Goal: Task Accomplishment & Management: Complete application form

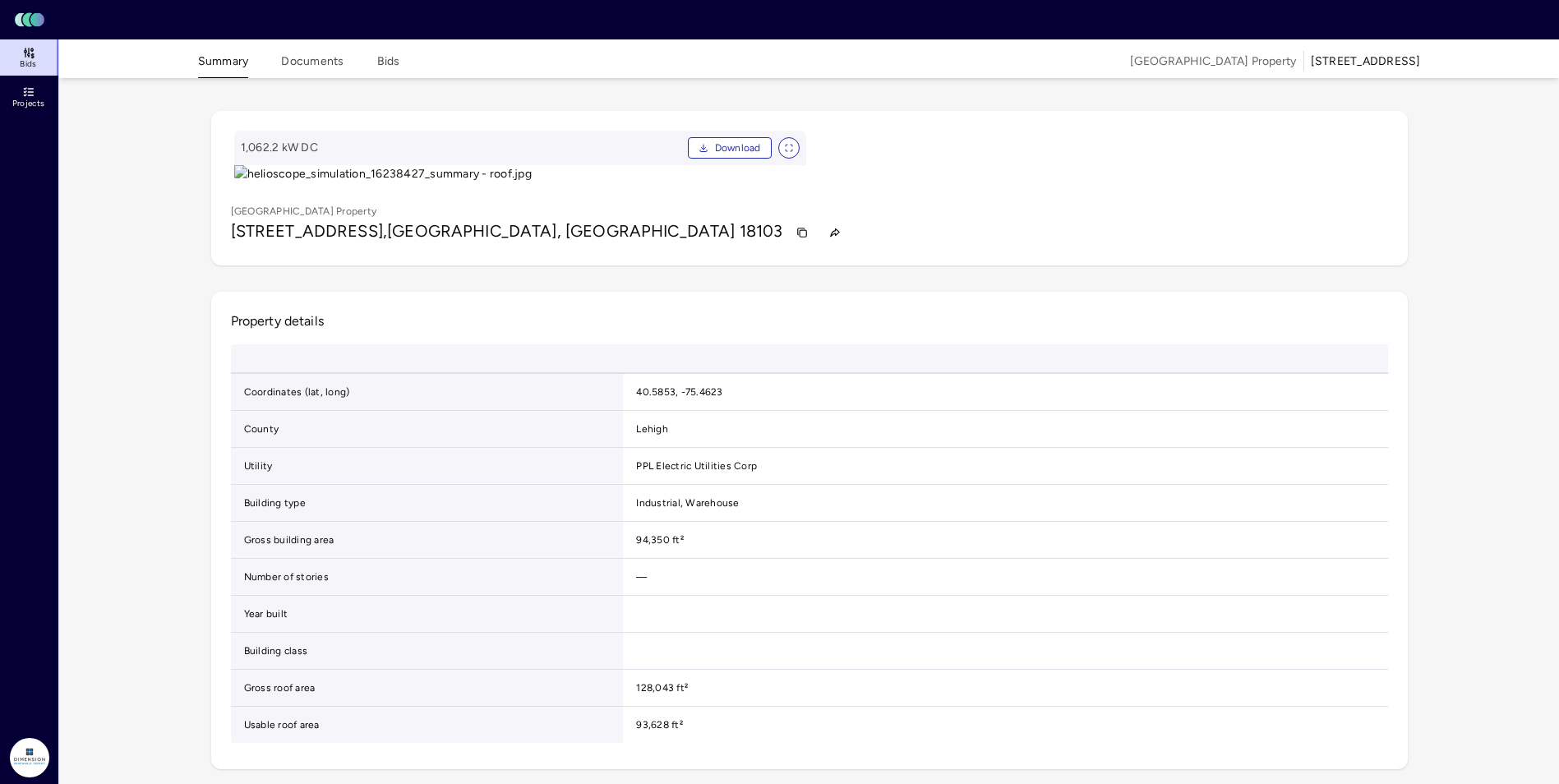
click at [23, 22] on icon at bounding box center [27, 20] width 10 height 14
click at [36, 30] on header "Toggle Sidebar Lumen Energy Logo" at bounding box center [780, 20] width 1559 height 39
click at [30, 21] on icon "Lumen Energy Logo" at bounding box center [30, 20] width 39 height 17
click at [30, 54] on icon at bounding box center [29, 53] width 13 height 13
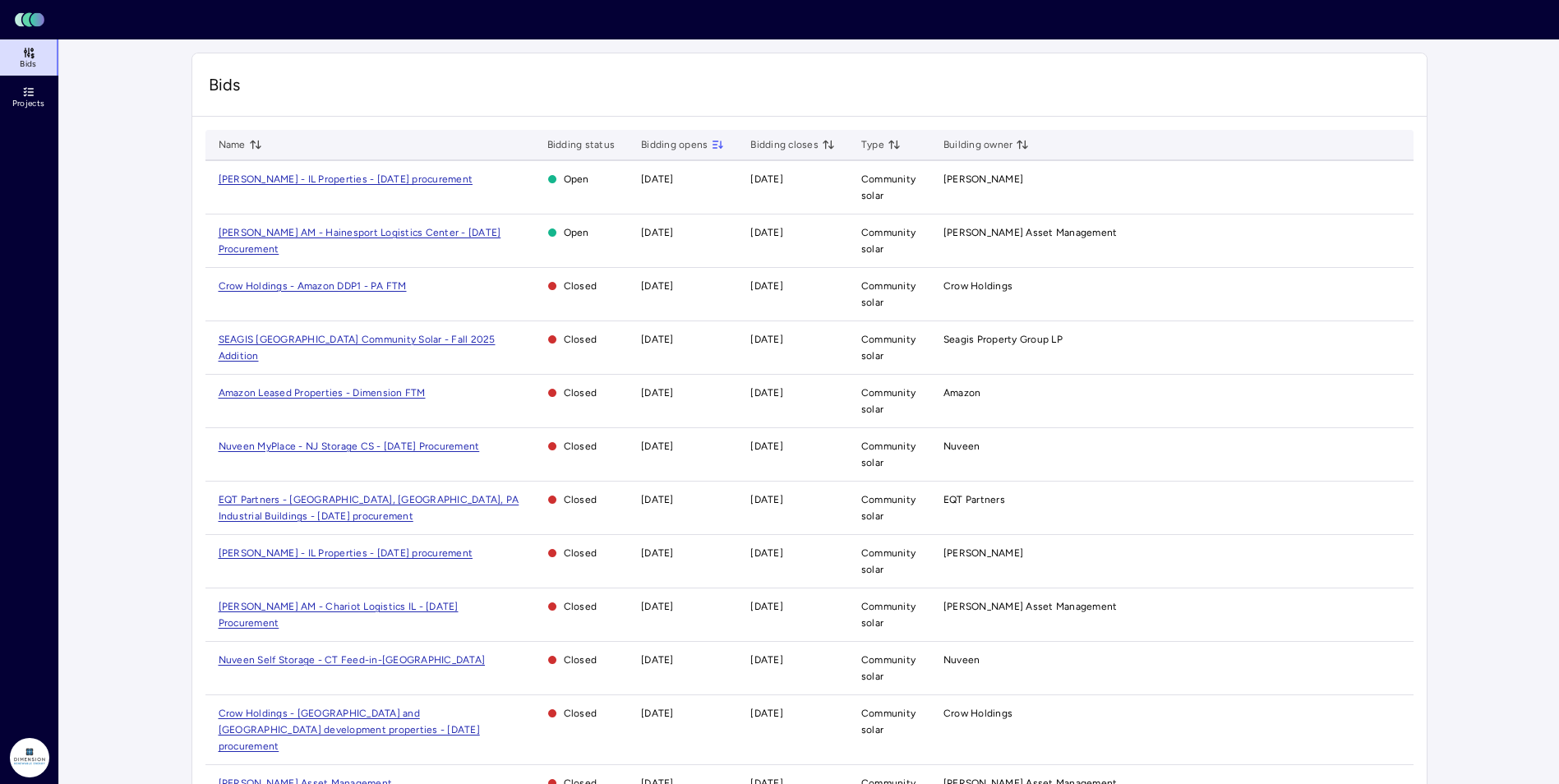
click at [380, 228] on span "[PERSON_NAME] AM - Hainesport Logistics Center - [DATE] Procurement" at bounding box center [360, 241] width 283 height 28
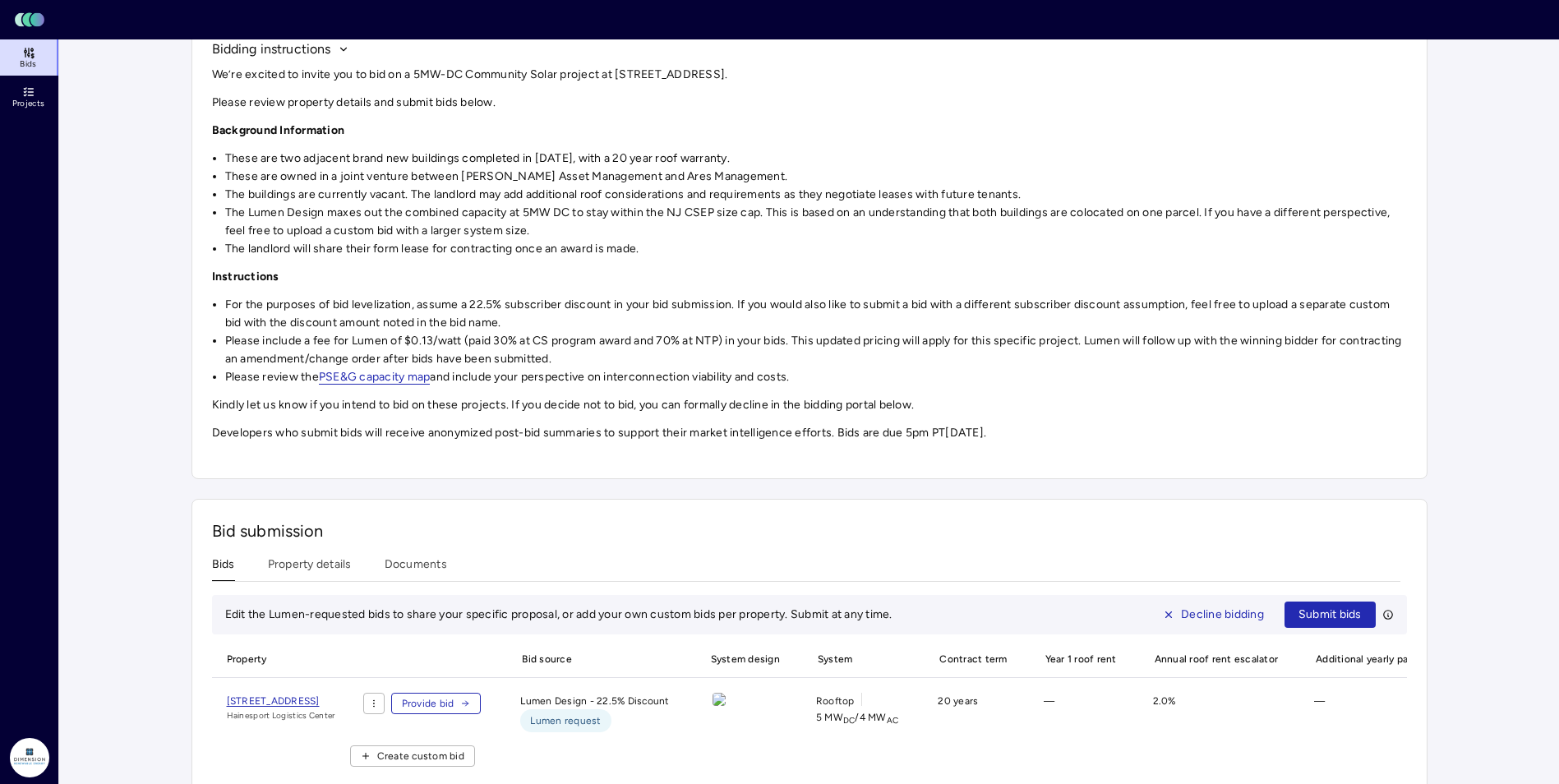
scroll to position [225, 0]
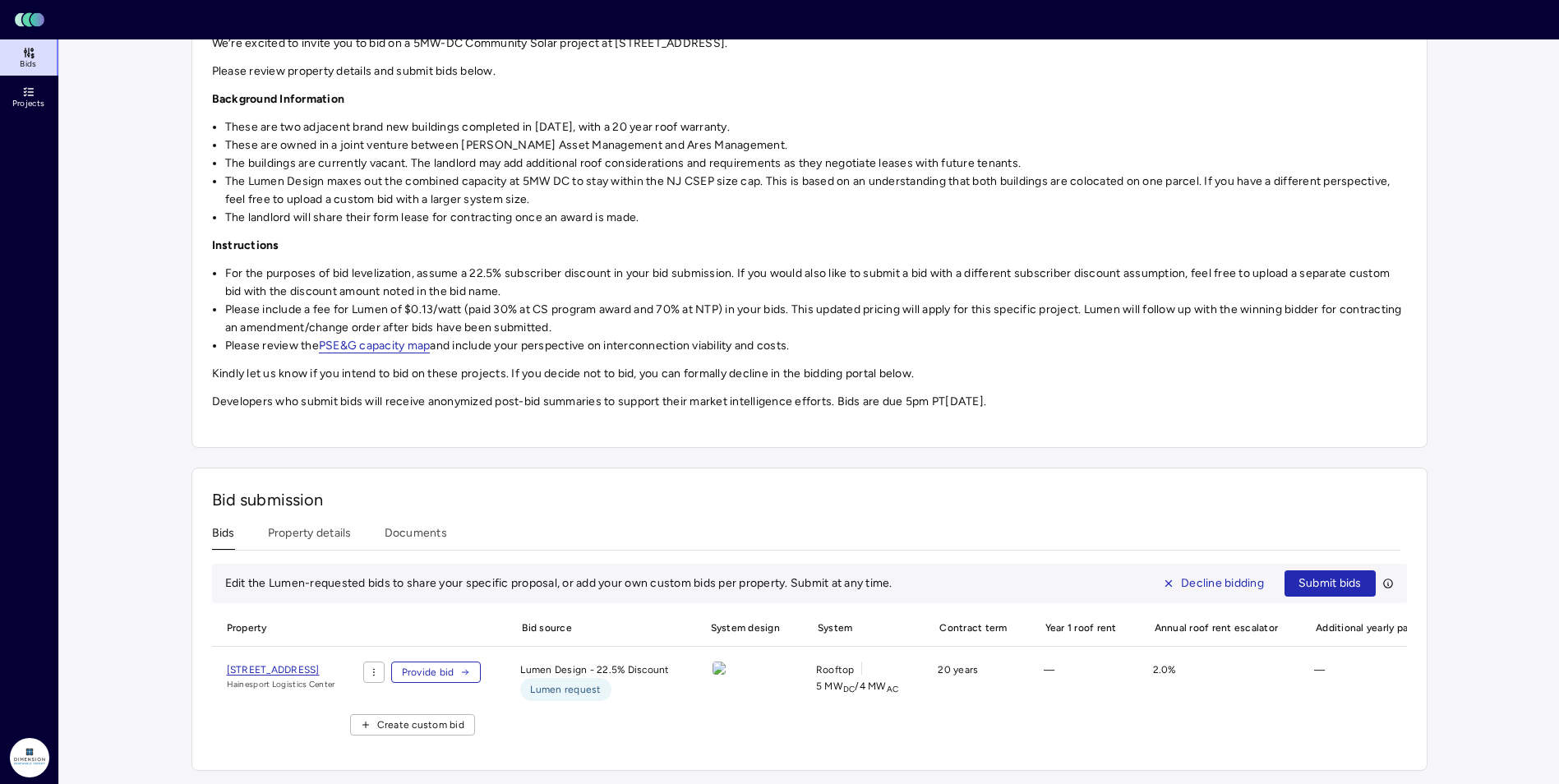
click at [319, 664] on span "[STREET_ADDRESS]" at bounding box center [273, 669] width 93 height 11
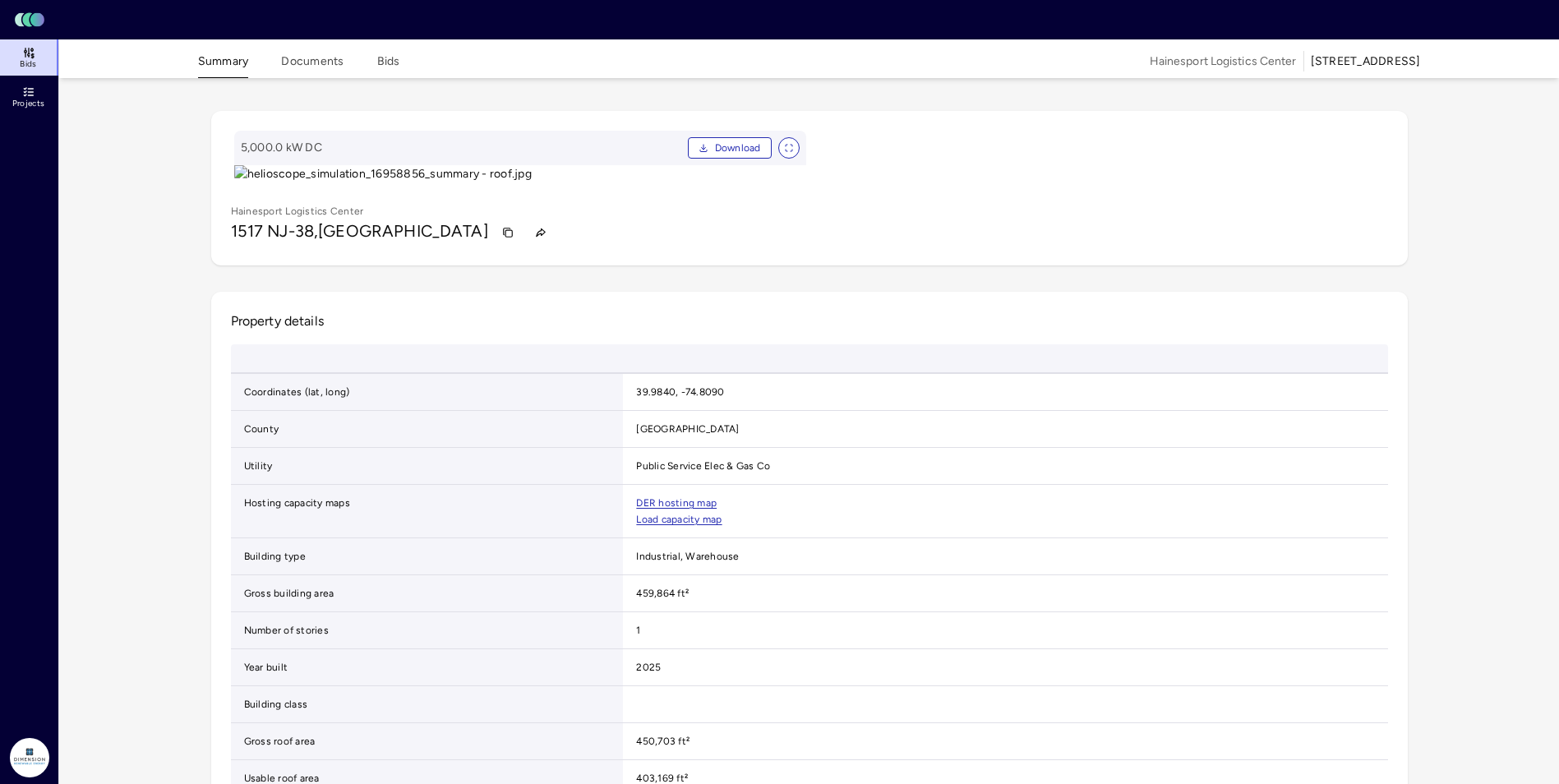
click at [229, 58] on button "Summary" at bounding box center [224, 65] width 51 height 25
click at [305, 65] on button "Documents" at bounding box center [312, 65] width 63 height 25
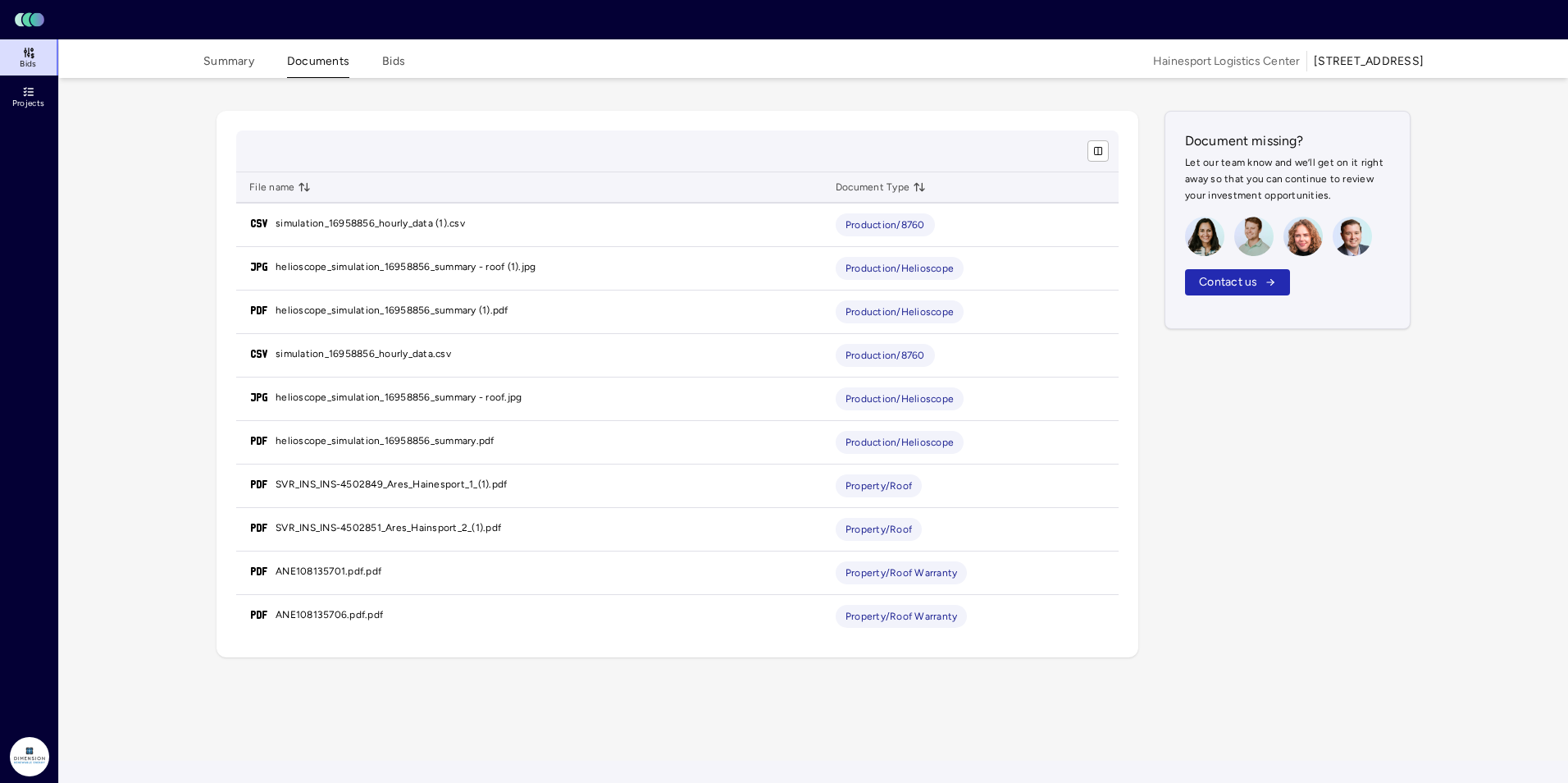
click at [403, 61] on button "Bids" at bounding box center [394, 65] width 23 height 25
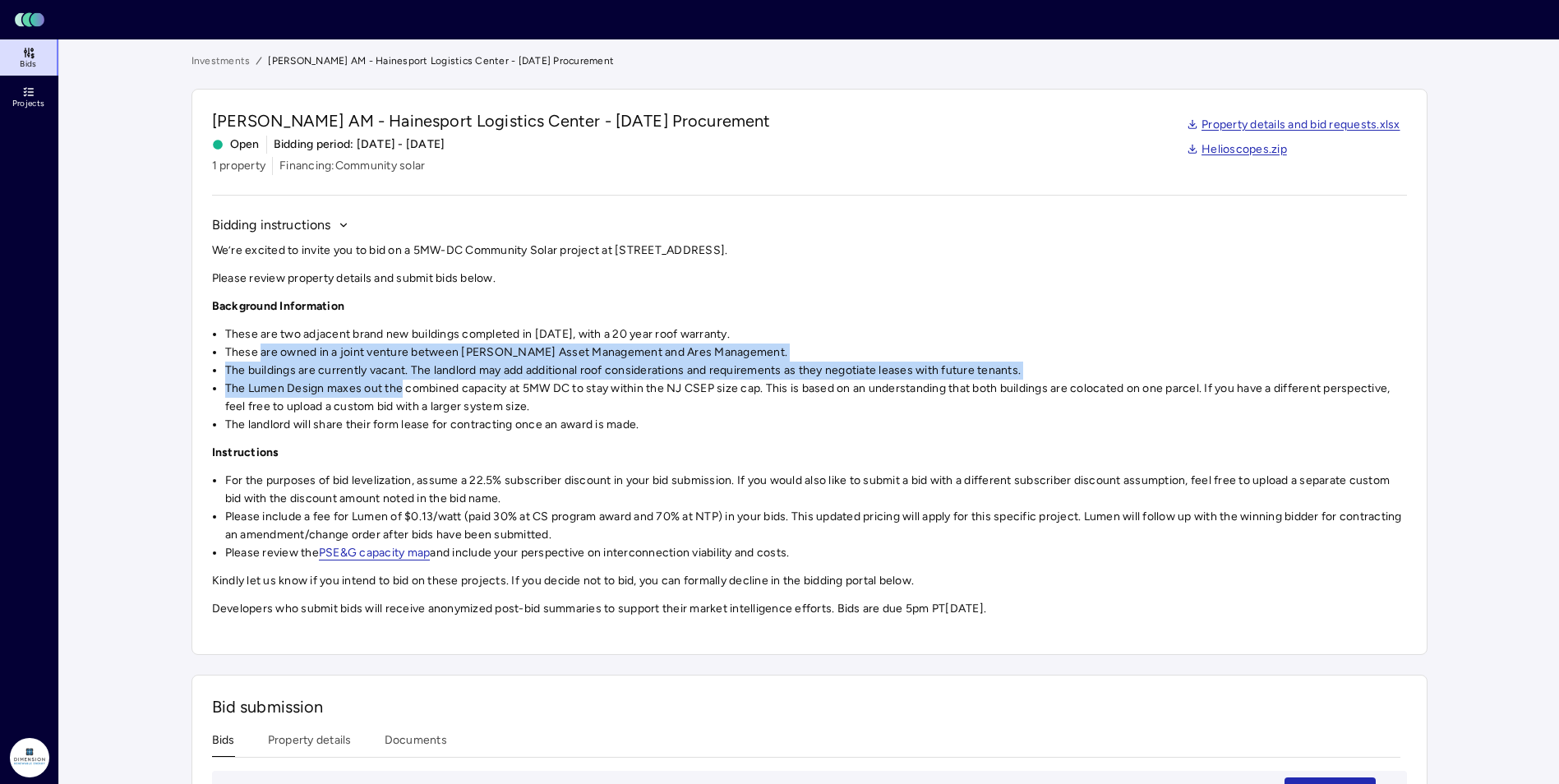
drag, startPoint x: 261, startPoint y: 361, endPoint x: 426, endPoint y: 392, distance: 167.9
click at [426, 392] on ul "These are two adjacent brand new buildings completed in 2025, with a 20 year ro…" at bounding box center [810, 380] width 1195 height 109
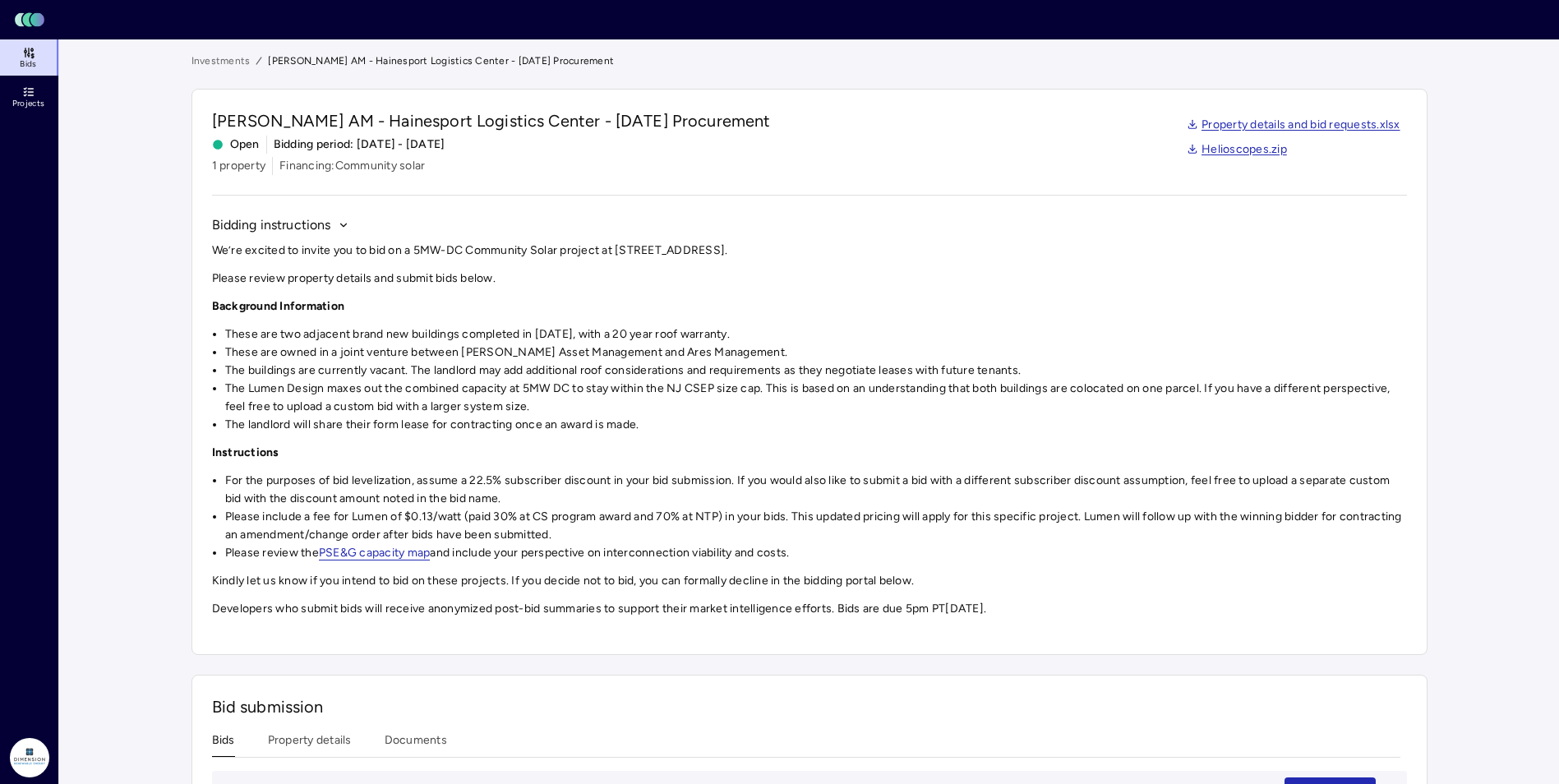
drag, startPoint x: 426, startPoint y: 392, endPoint x: 495, endPoint y: 438, distance: 82.9
click at [492, 438] on div "We’re excited to invite you to bid on a 5MW-DC Community Solar project at 1517 …" at bounding box center [810, 429] width 1195 height 377
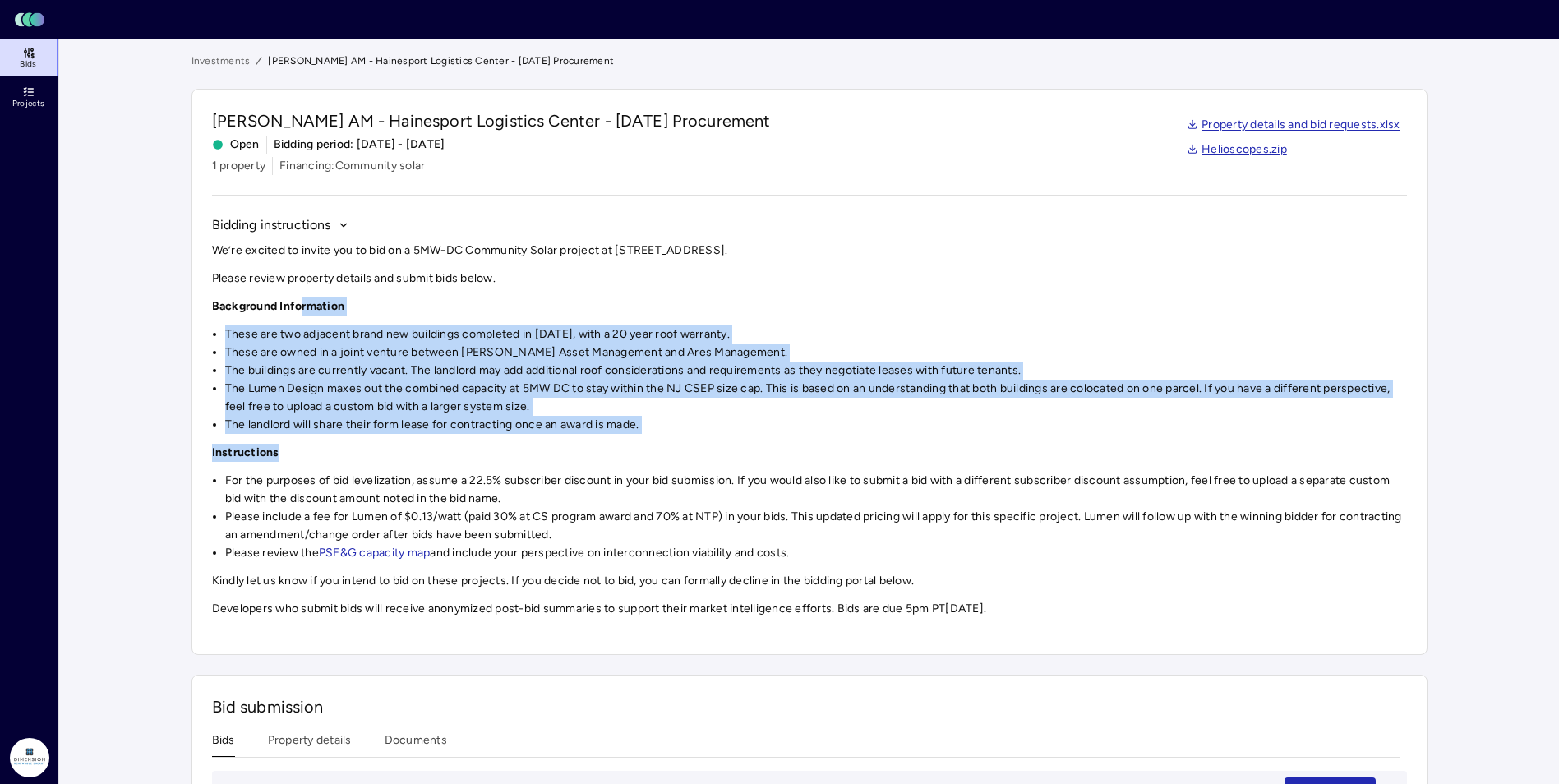
drag, startPoint x: 541, startPoint y: 438, endPoint x: 301, endPoint y: 313, distance: 270.6
click at [301, 313] on div "We’re excited to invite you to bid on a 5MW-DC Community Solar project at 1517 …" at bounding box center [810, 429] width 1195 height 377
click at [638, 460] on p "Instructions" at bounding box center [810, 453] width 1195 height 18
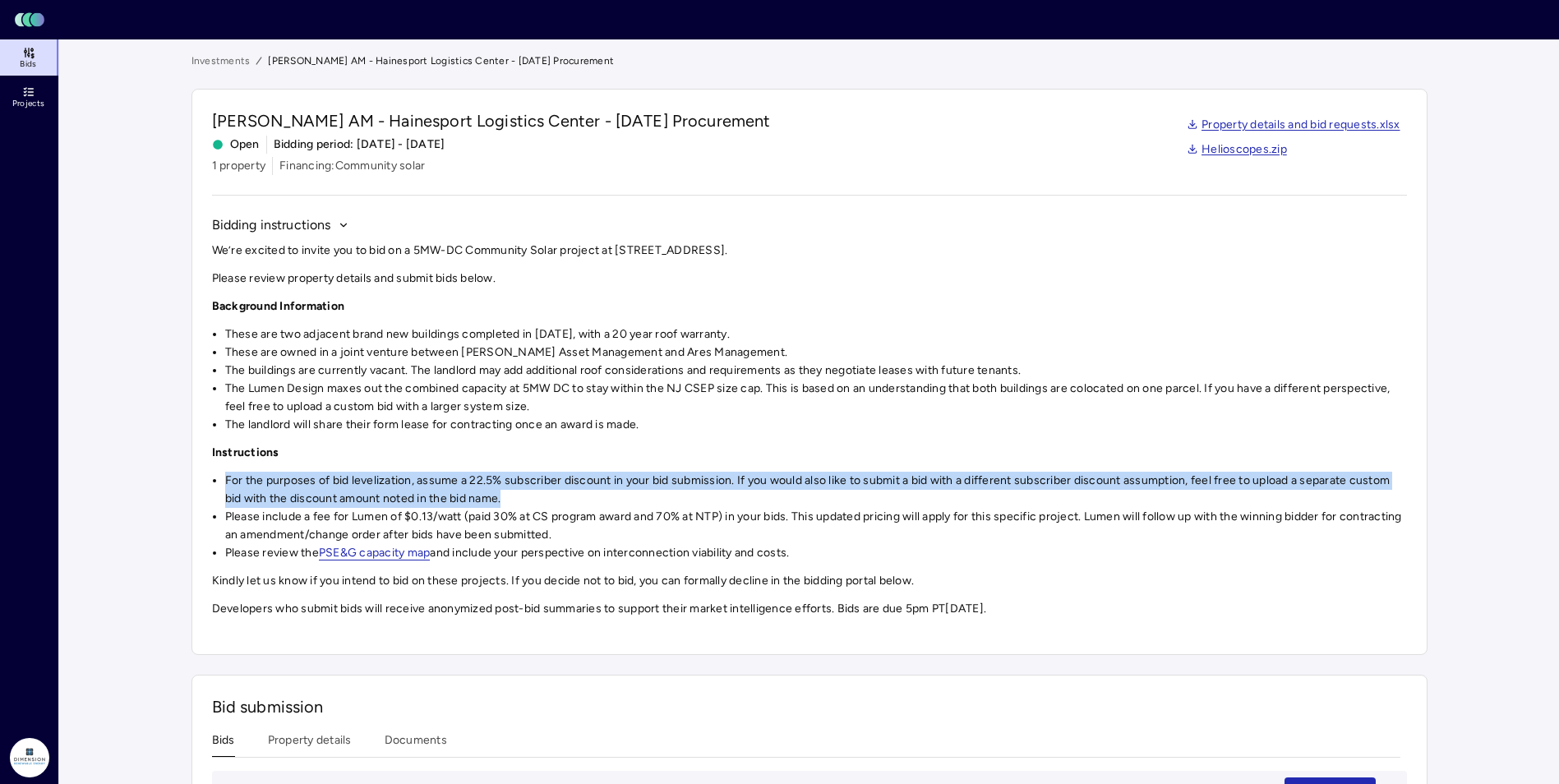
drag, startPoint x: 615, startPoint y: 460, endPoint x: 678, endPoint y: 490, distance: 69.8
click at [678, 490] on div "We’re excited to invite you to bid on a 5MW-DC Community Solar project at 1517 …" at bounding box center [810, 429] width 1195 height 377
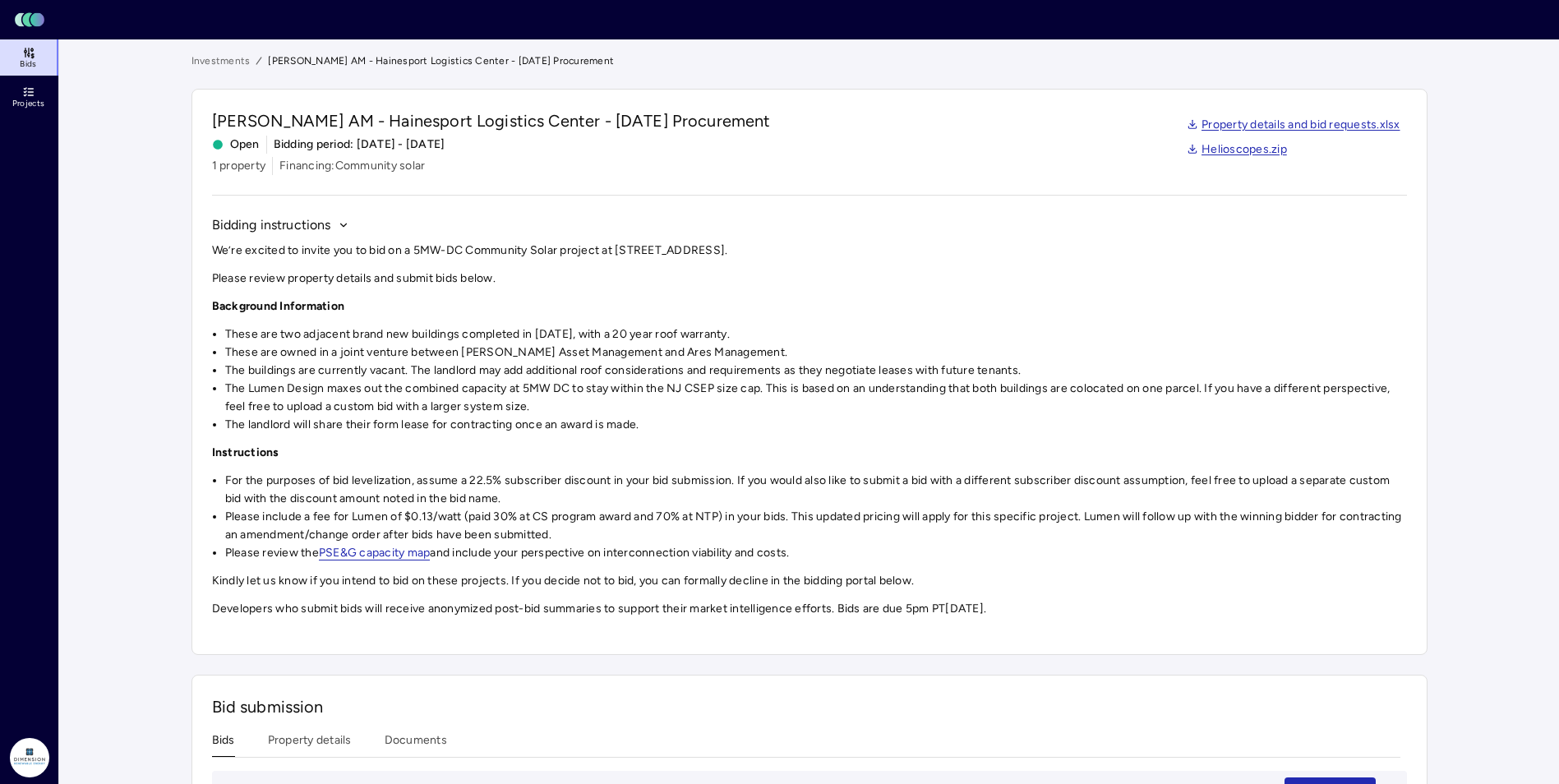
drag, startPoint x: 678, startPoint y: 490, endPoint x: 667, endPoint y: 516, distance: 28.2
click at [670, 516] on li "Please include a fee for Lumen of $0.13/watt (paid 30% at CS program award and …" at bounding box center [816, 526] width 1181 height 37
drag, startPoint x: 425, startPoint y: 517, endPoint x: 558, endPoint y: 520, distance: 133.0
click at [558, 520] on li "Please include a fee for Lumen of $0.13/watt (paid 30% at CS program award and …" at bounding box center [816, 526] width 1181 height 37
drag, startPoint x: 558, startPoint y: 520, endPoint x: 725, endPoint y: 536, distance: 167.8
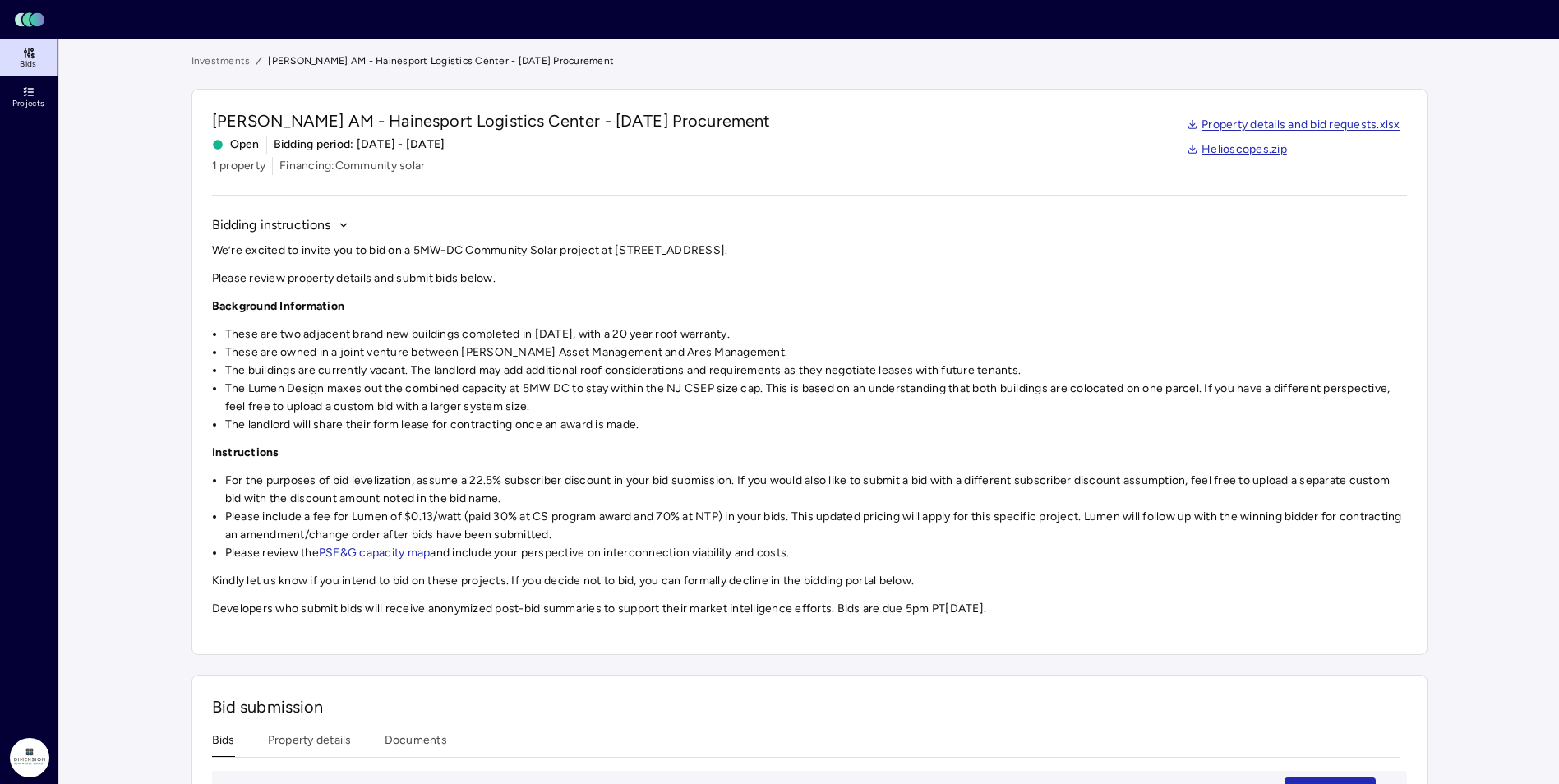
click at [725, 536] on li "Please include a fee for Lumen of $0.13/watt (paid 30% at CS program award and …" at bounding box center [816, 526] width 1181 height 37
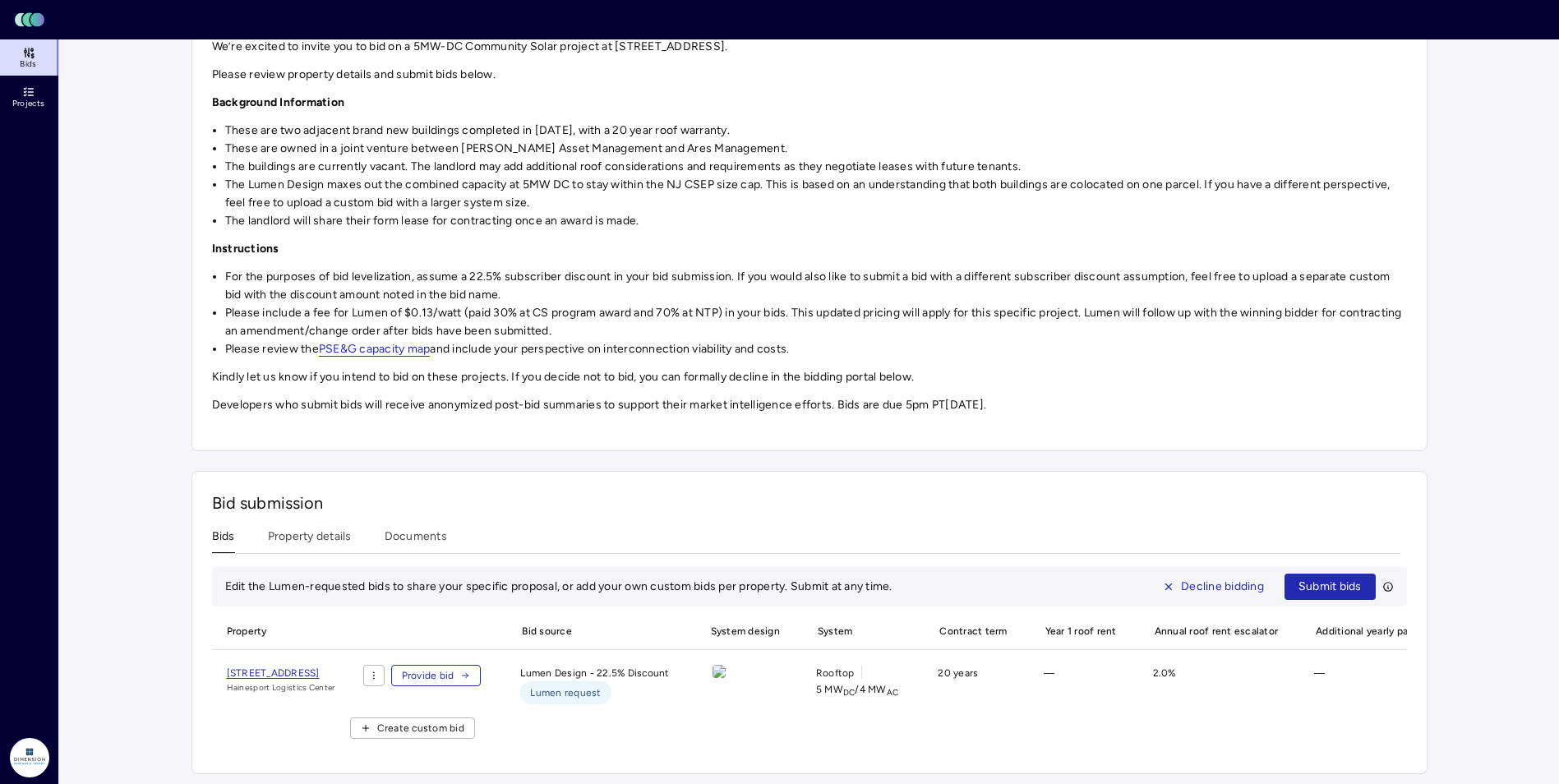
scroll to position [225, 0]
click at [319, 664] on span "[STREET_ADDRESS]" at bounding box center [273, 669] width 93 height 11
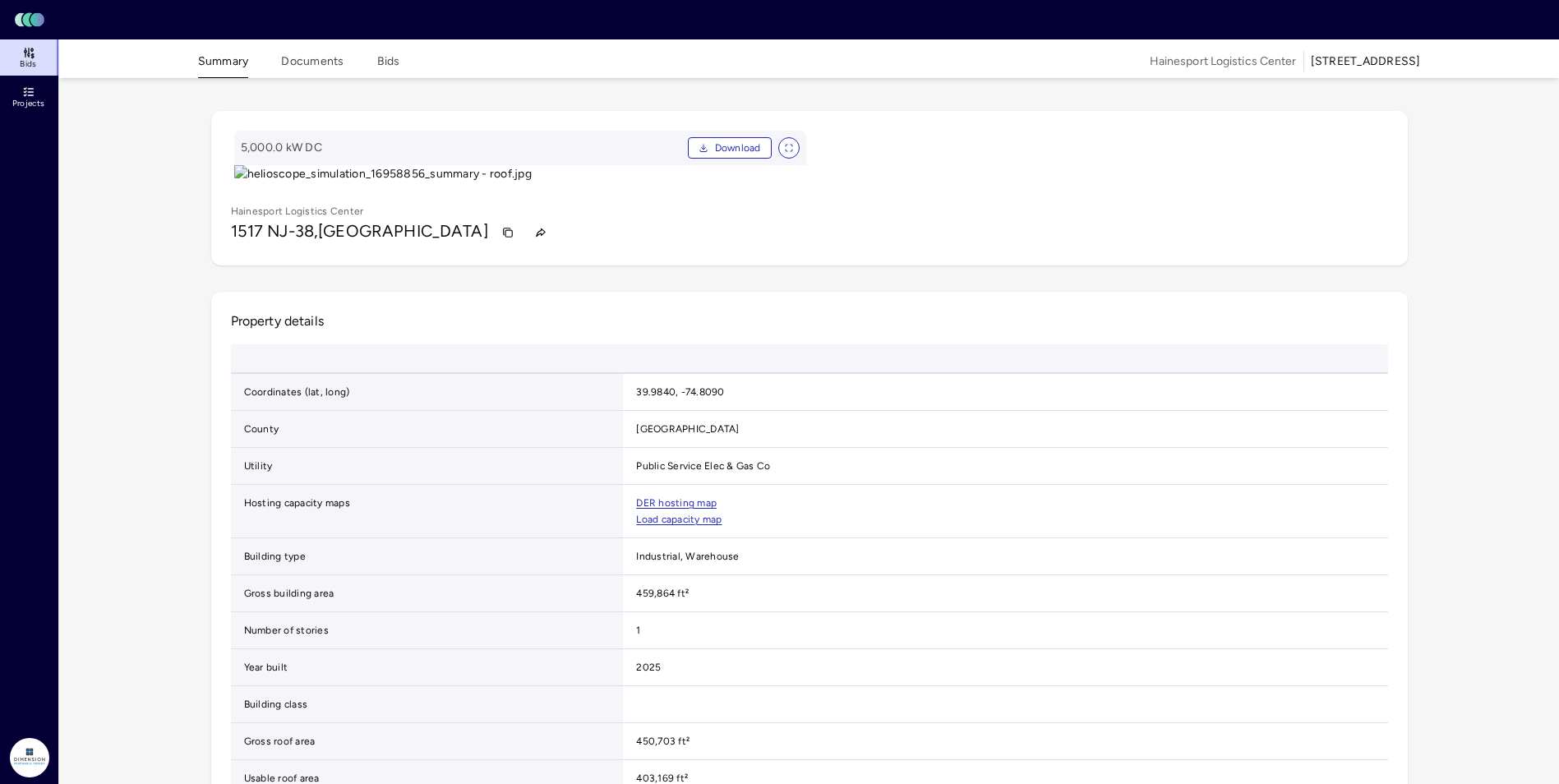
click at [324, 69] on button "Documents" at bounding box center [312, 65] width 63 height 25
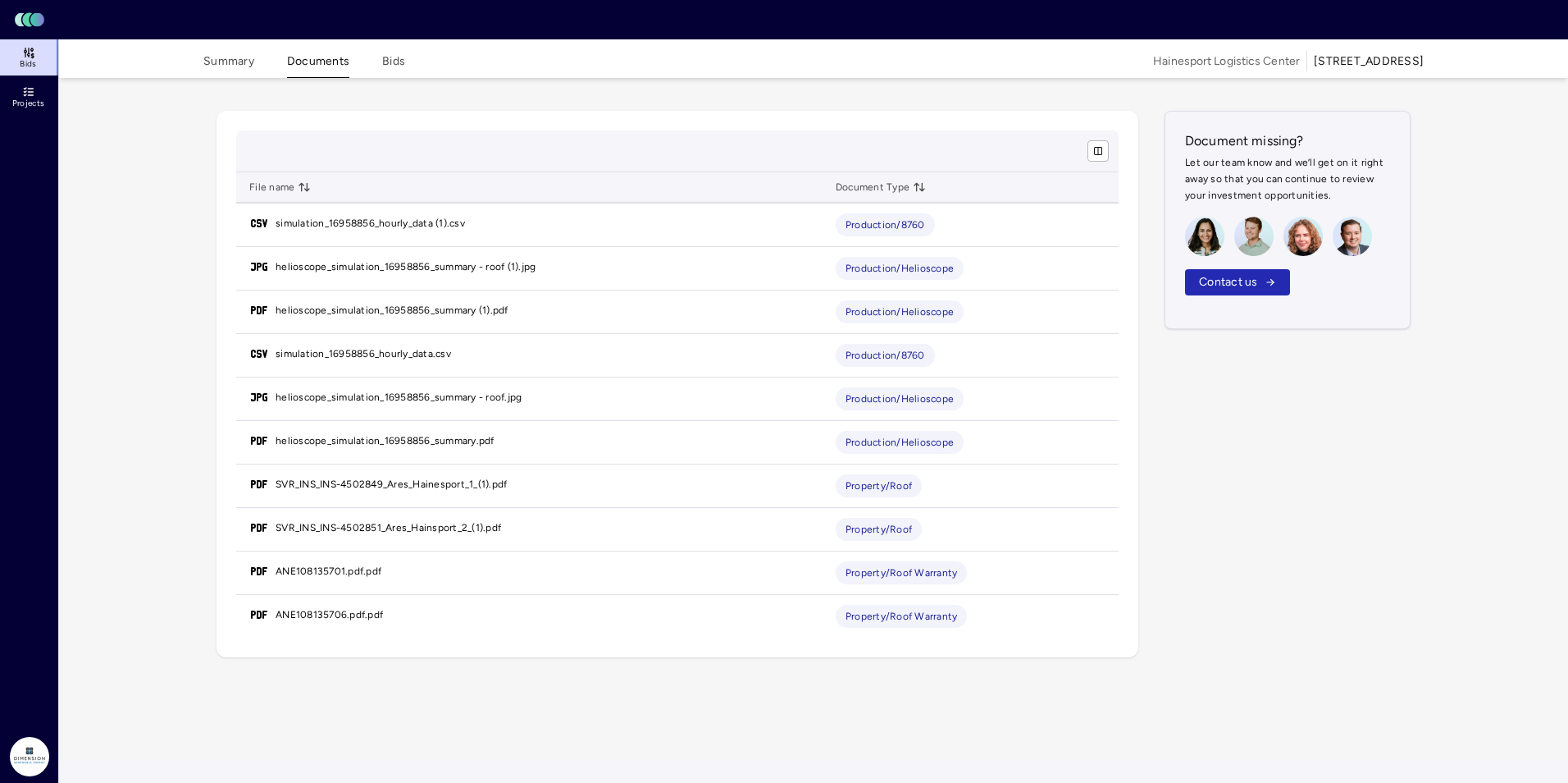
click at [380, 267] on link "helioscope_simulation_16958856_summary - roof (1).jpg" at bounding box center [405, 267] width 260 height 17
click at [337, 311] on link "helioscope_simulation_16958856_summary (1).pdf" at bounding box center [392, 310] width 233 height 17
click at [221, 63] on button "Summary" at bounding box center [229, 65] width 51 height 25
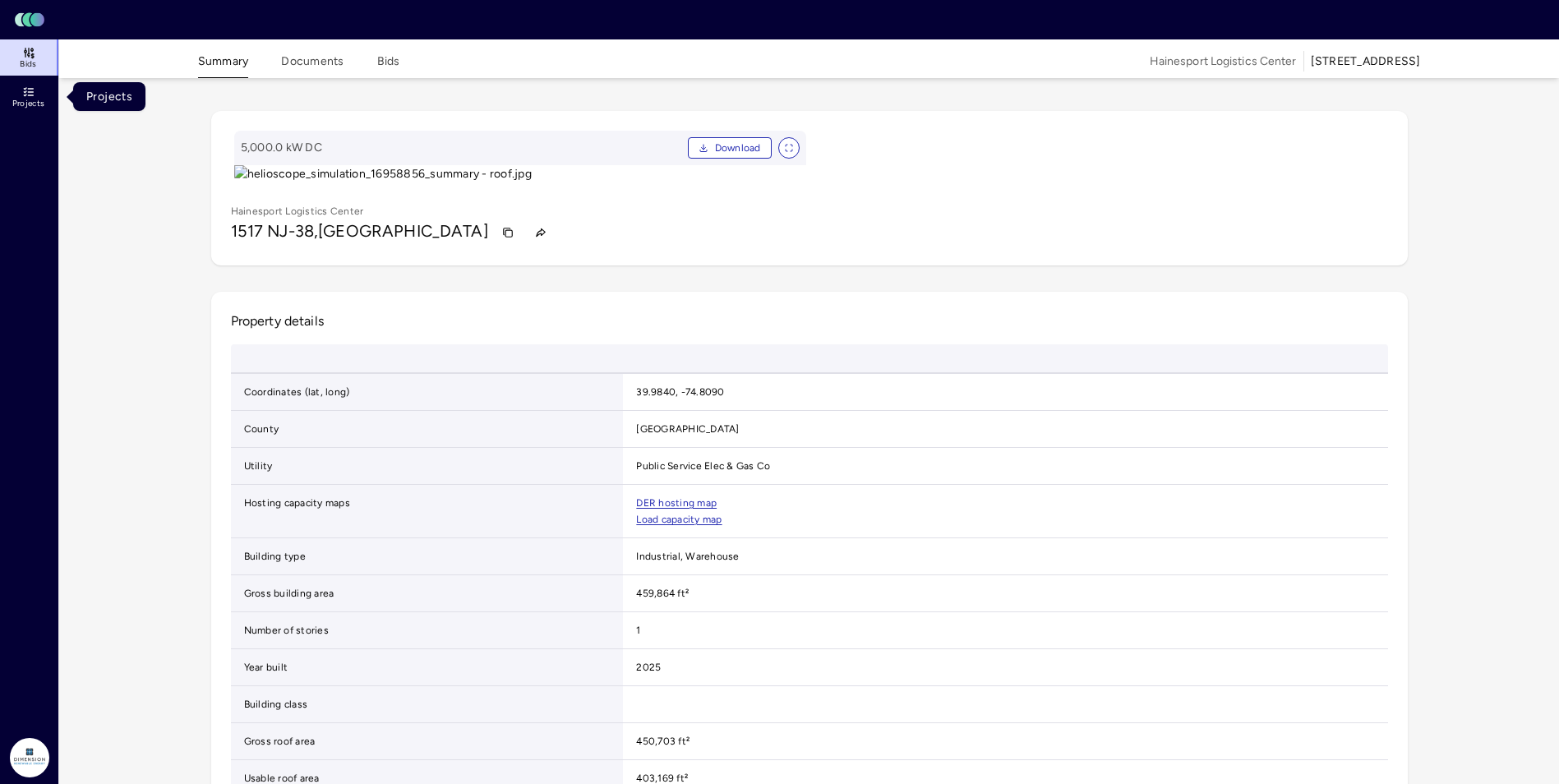
click at [43, 108] on span "Projects" at bounding box center [28, 103] width 32 height 10
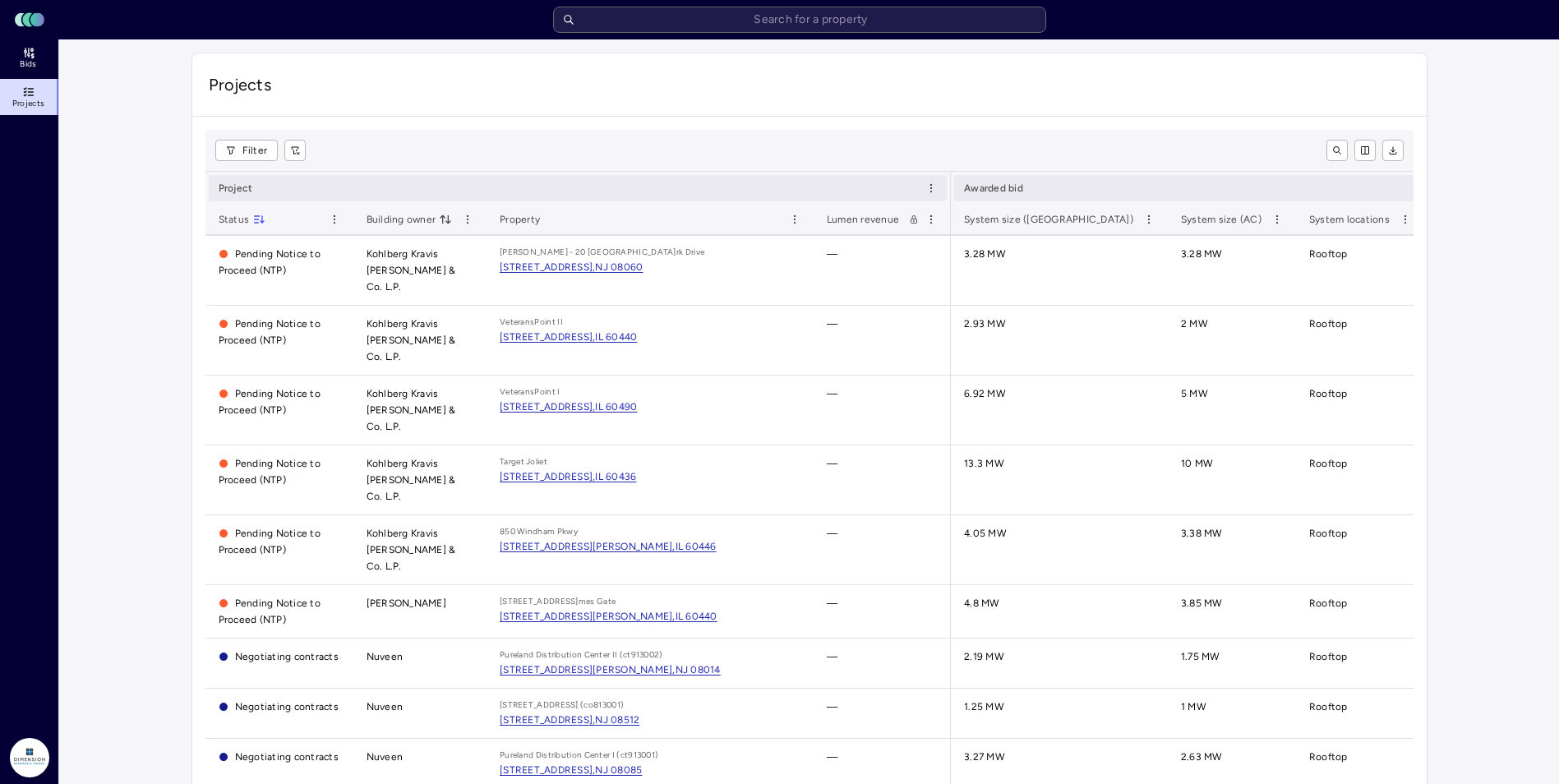
click at [46, 76] on ul "Bids Projects" at bounding box center [30, 77] width 60 height 76
click at [28, 59] on span "Bids" at bounding box center [28, 64] width 17 height 10
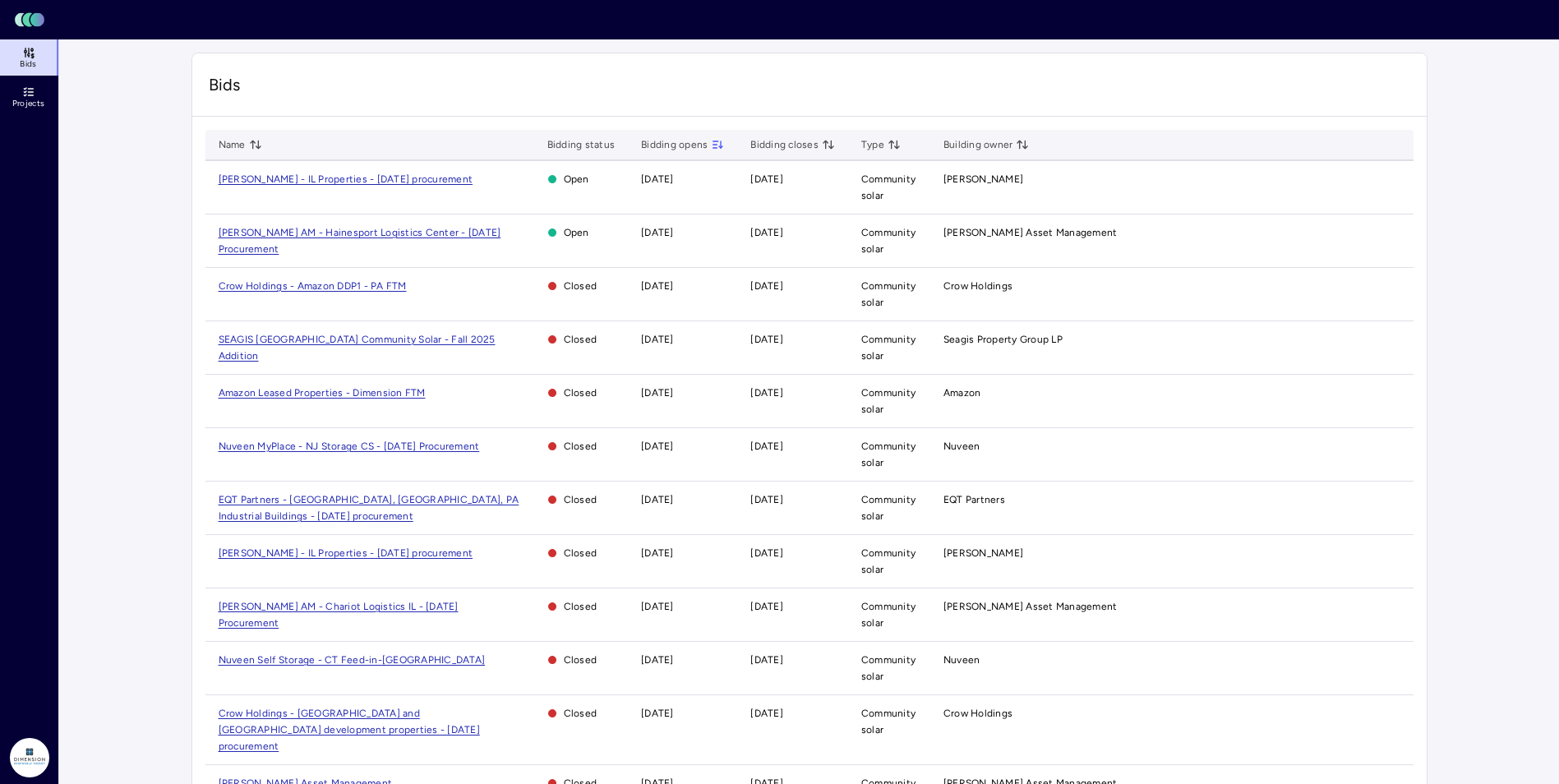
click at [310, 242] on td "[PERSON_NAME] AM - Hainesport Logistics Center - [DATE] Procurement" at bounding box center [370, 240] width 329 height 54
click at [313, 235] on span "[PERSON_NAME] AM - Hainesport Logistics Center - [DATE] Procurement" at bounding box center [360, 241] width 283 height 28
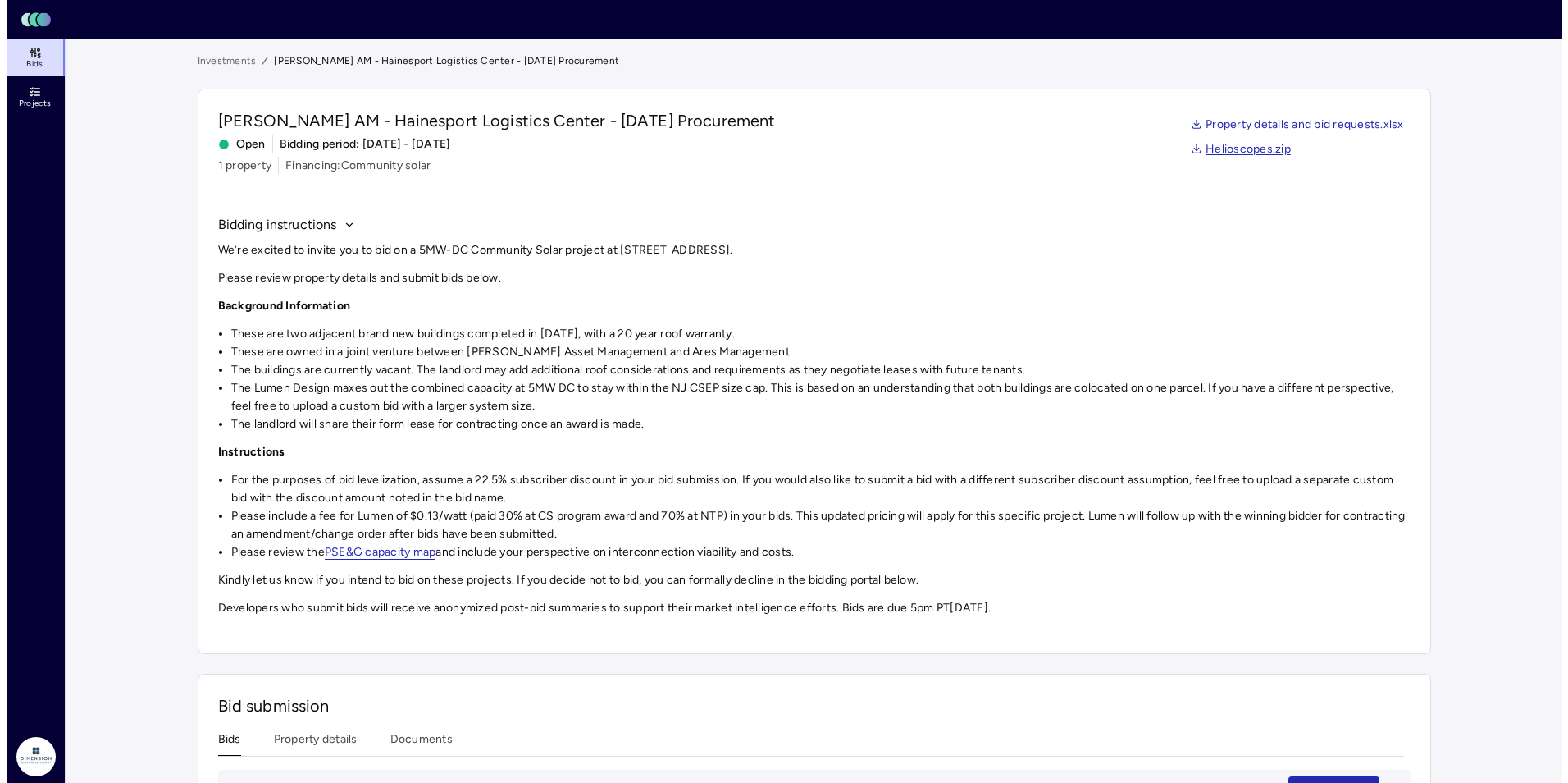
scroll to position [225, 0]
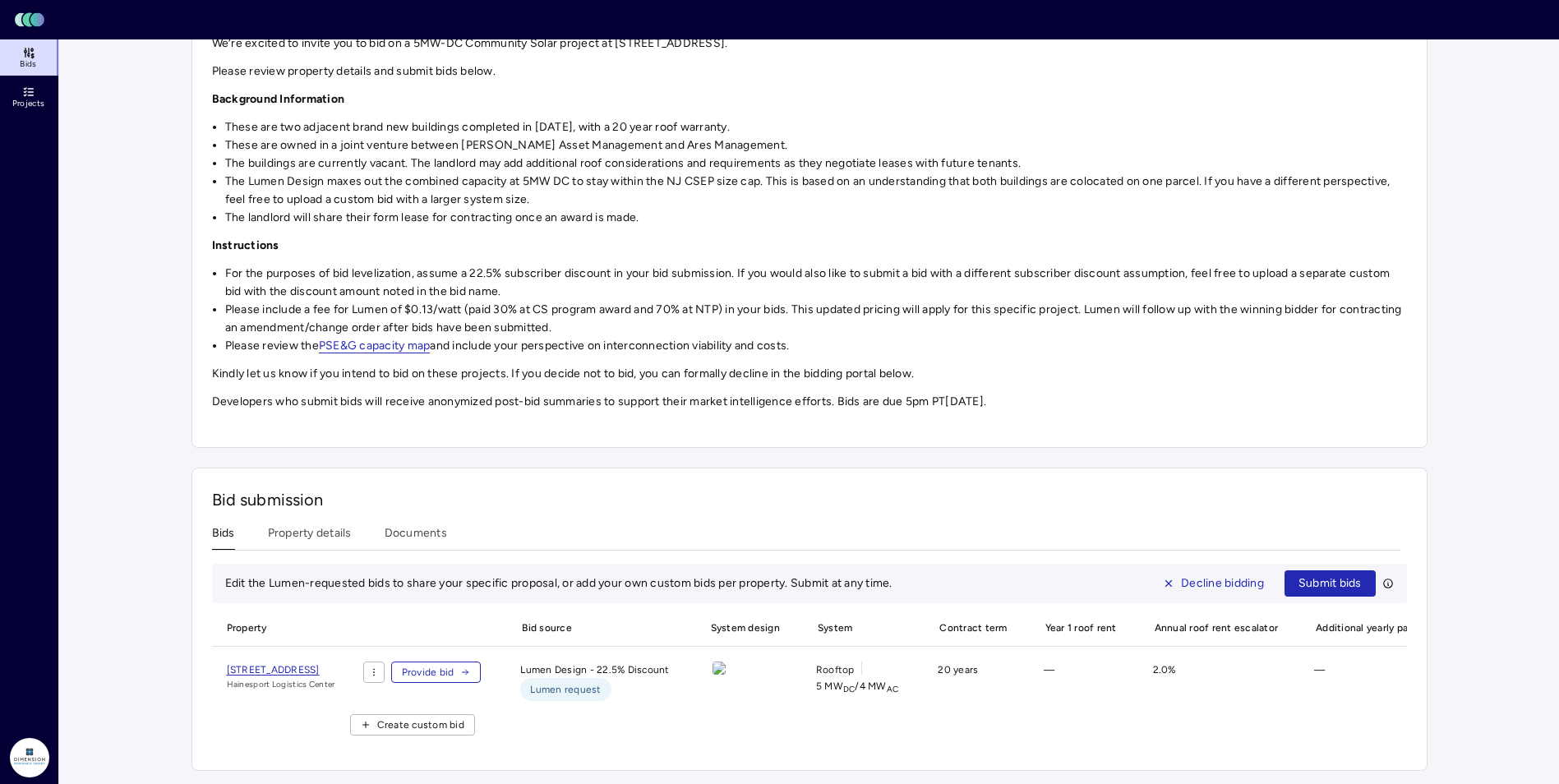
click at [455, 664] on span "Provide bid" at bounding box center [428, 672] width 53 height 17
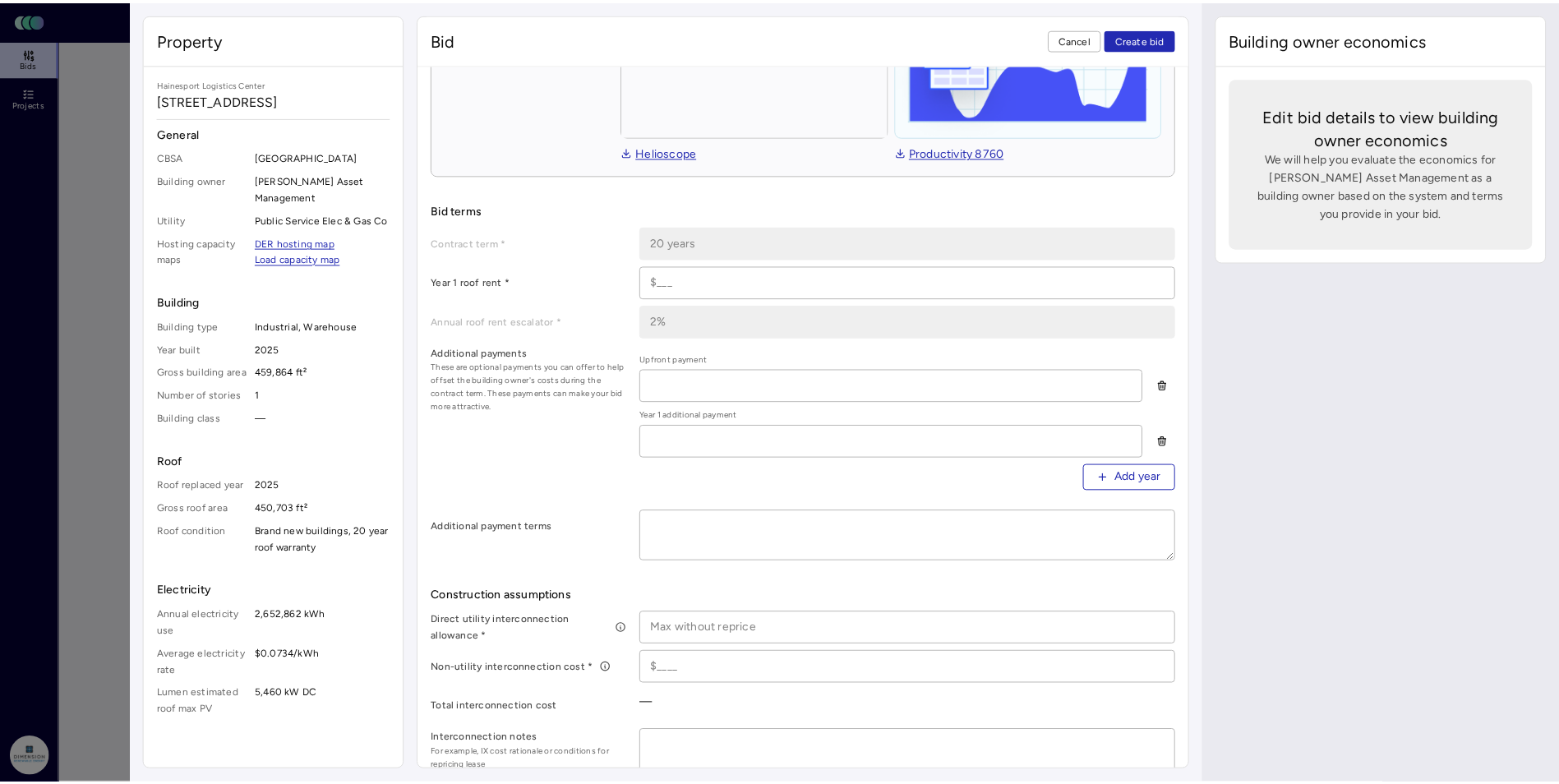
scroll to position [411, 0]
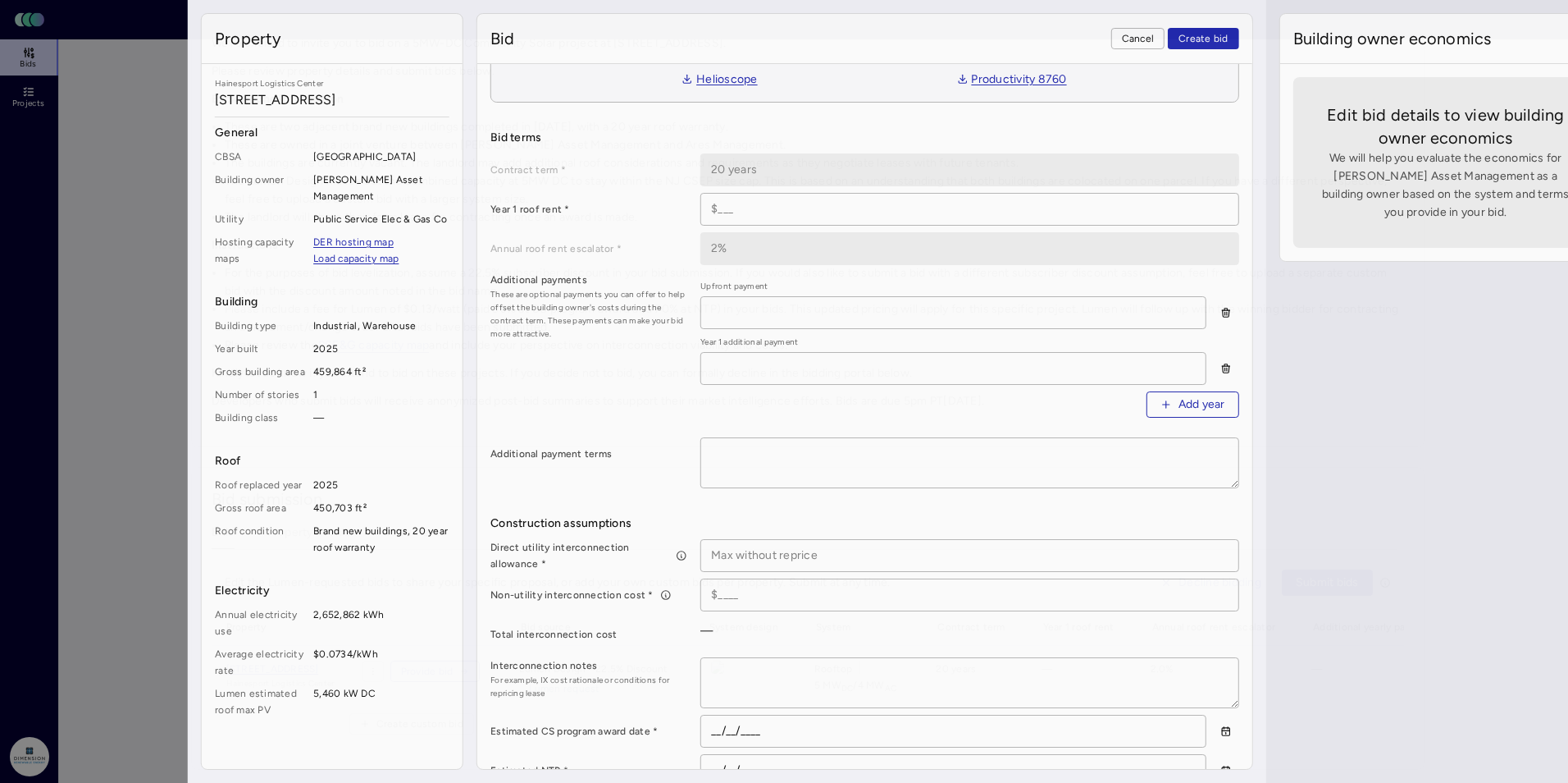
click at [79, 429] on div at bounding box center [784, 391] width 1568 height 783
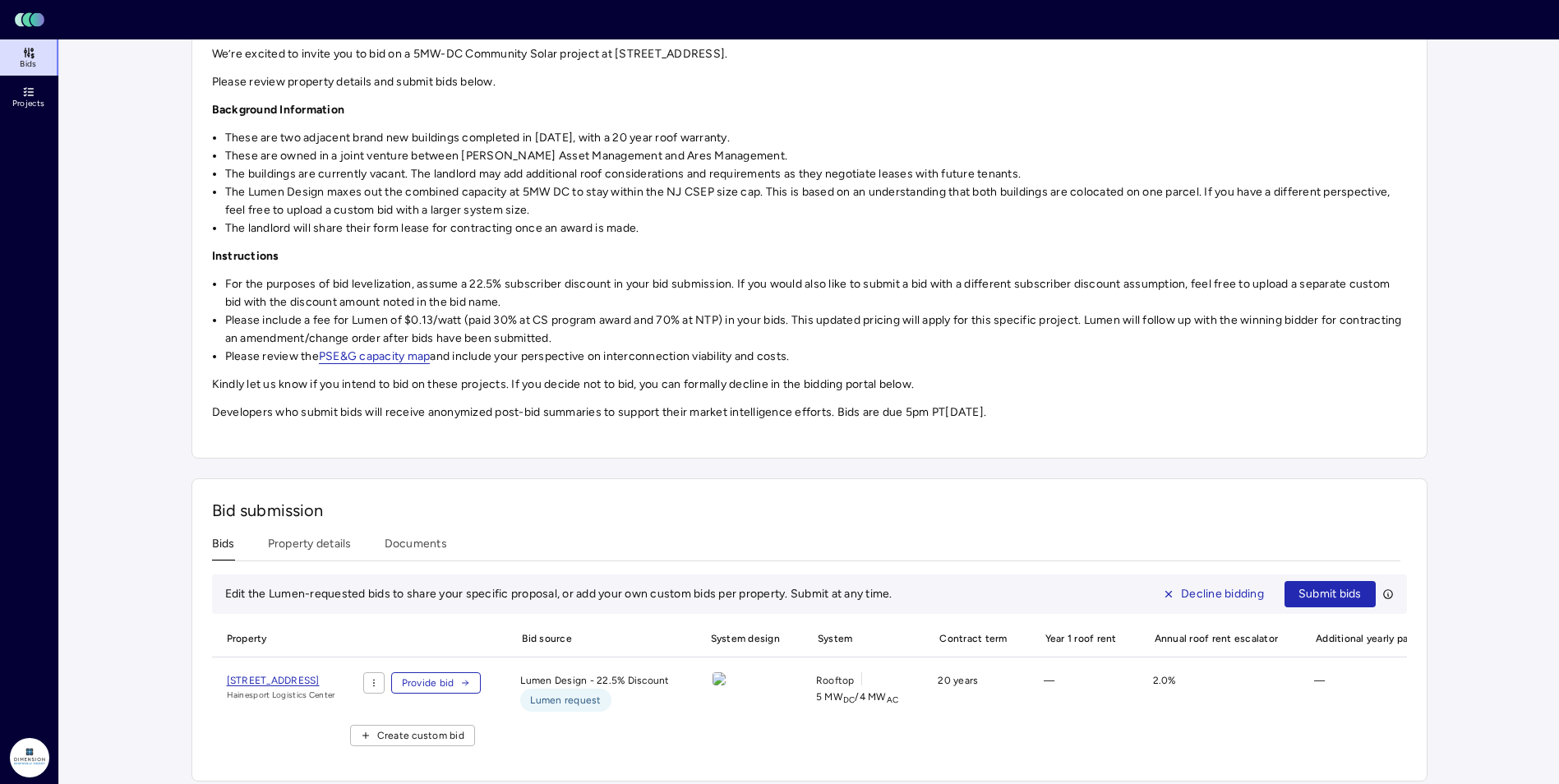
scroll to position [225, 0]
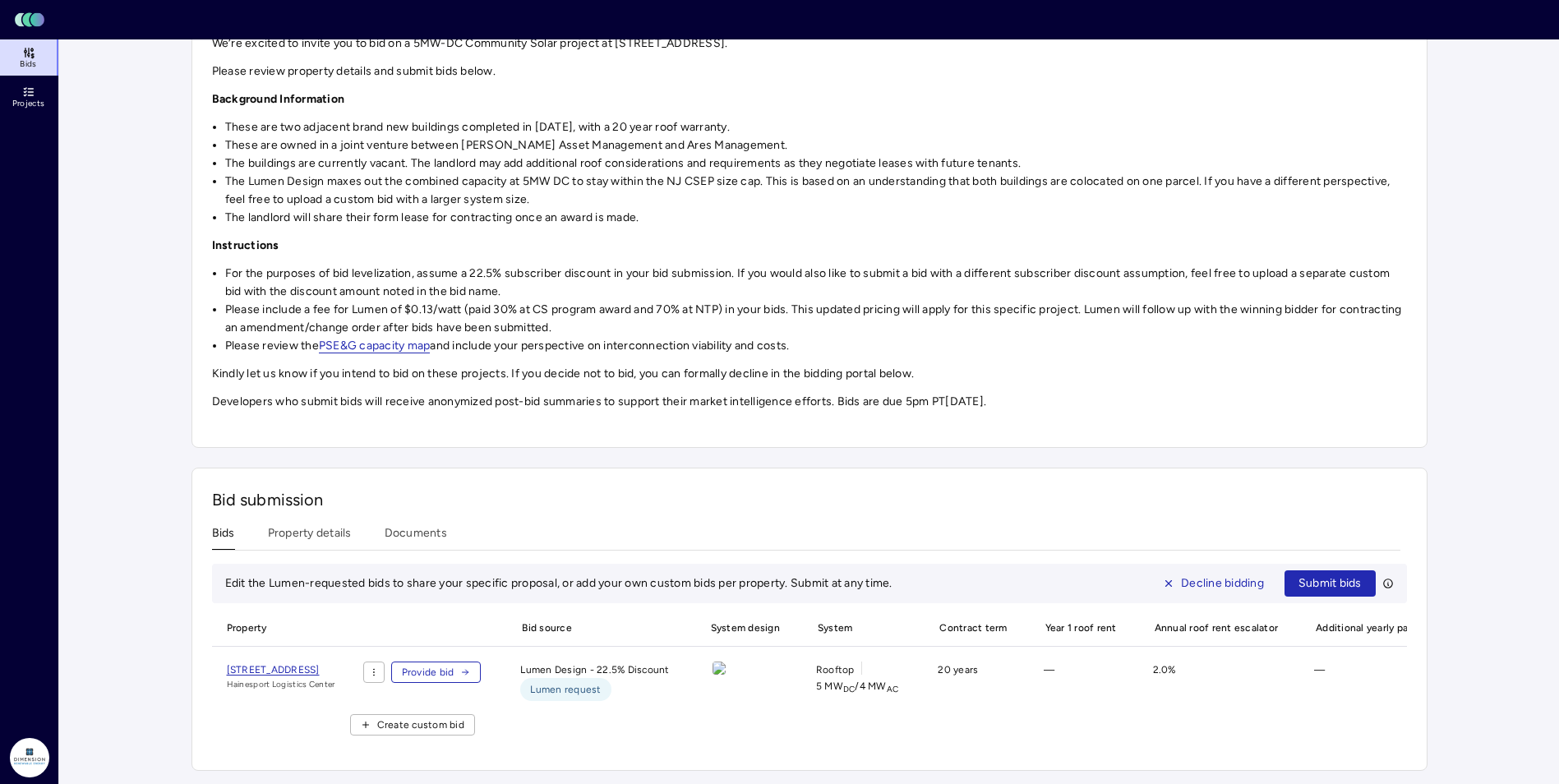
click at [317, 664] on span "[STREET_ADDRESS]" at bounding box center [273, 669] width 93 height 11
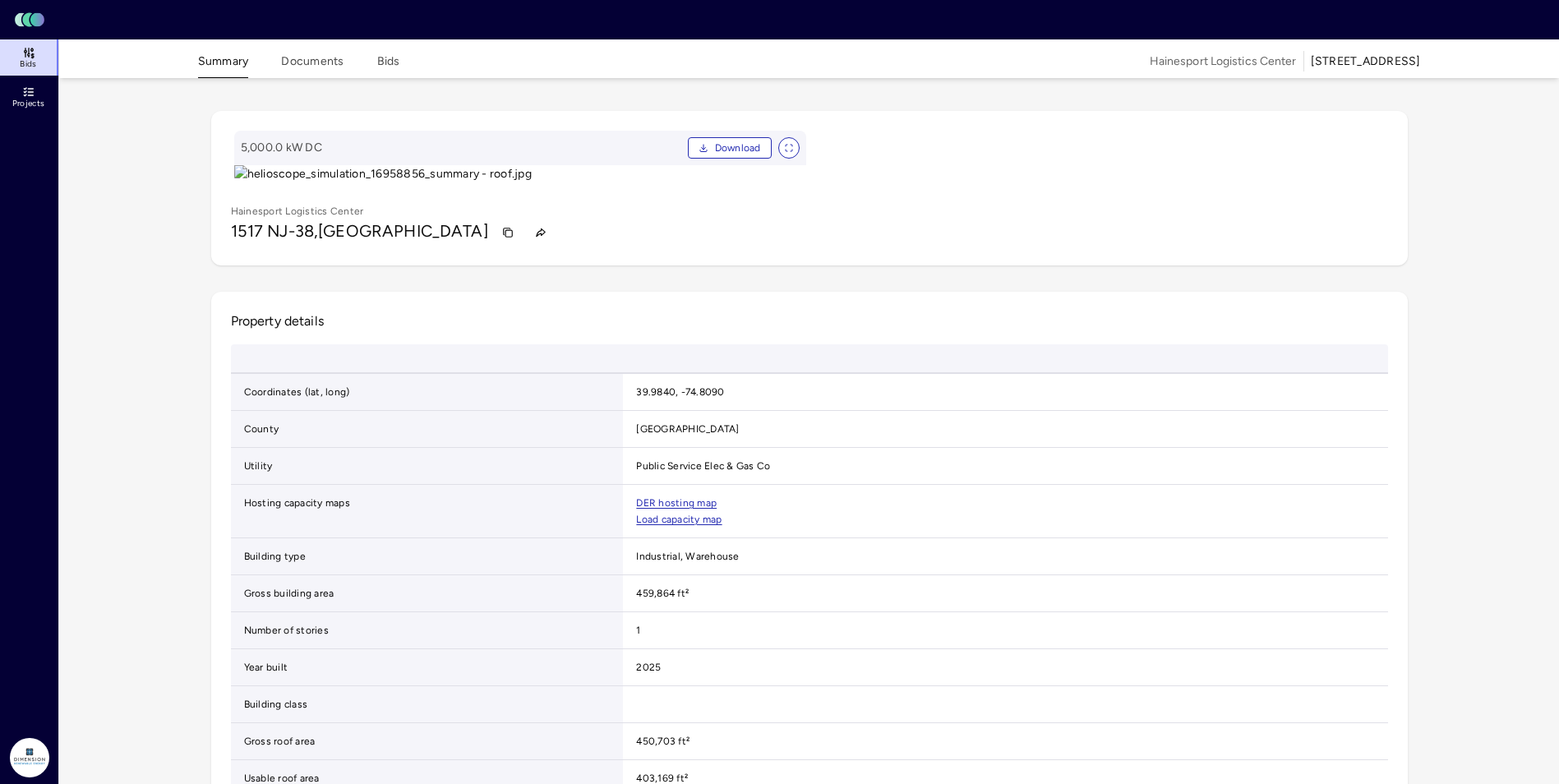
click at [372, 69] on div "Summary Documents Bids" at bounding box center [299, 61] width 202 height 36
click at [378, 63] on button "Bids" at bounding box center [389, 65] width 23 height 25
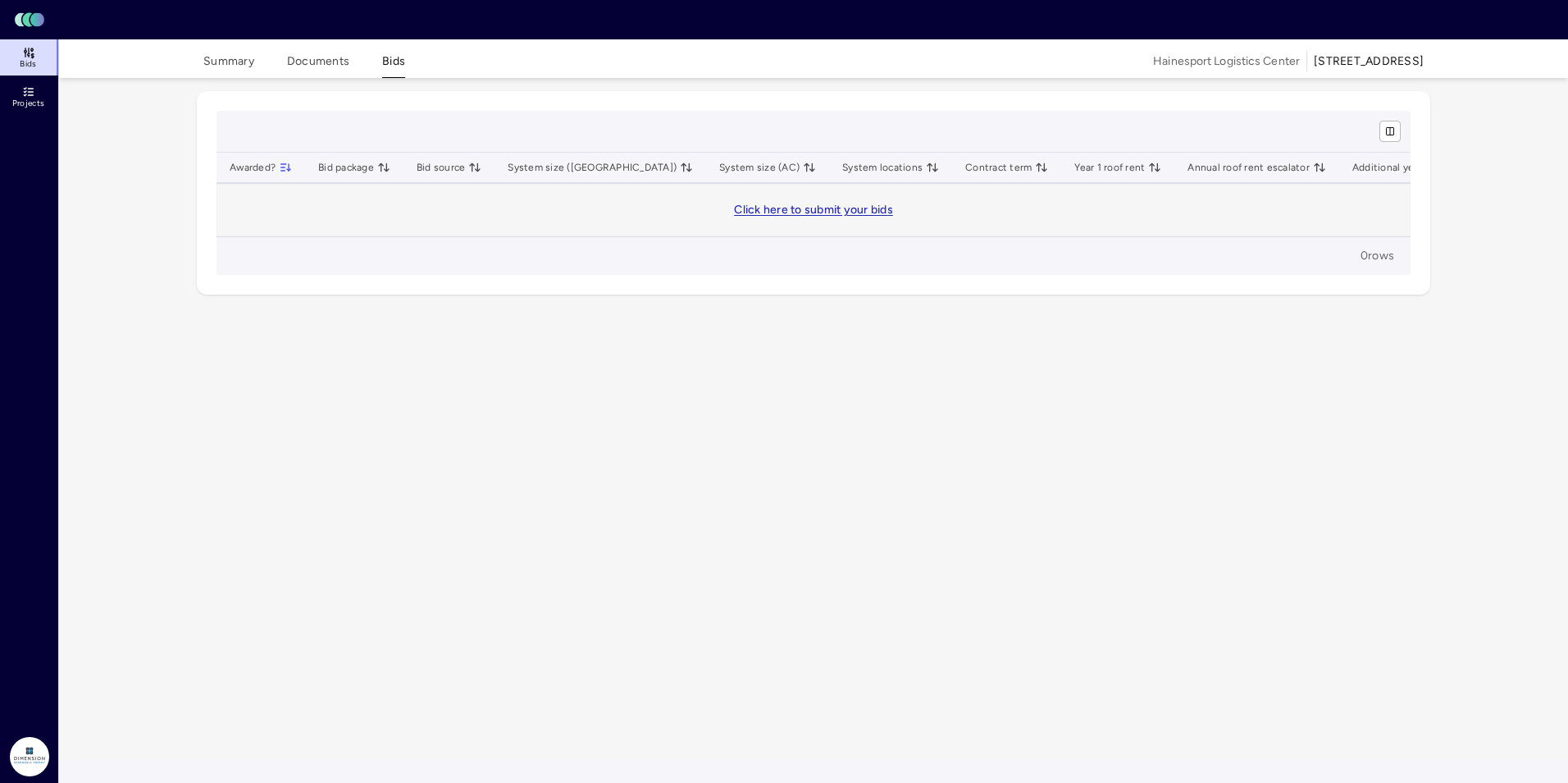
click at [796, 213] on link "Click here to submit your bids" at bounding box center [814, 209] width 159 height 14
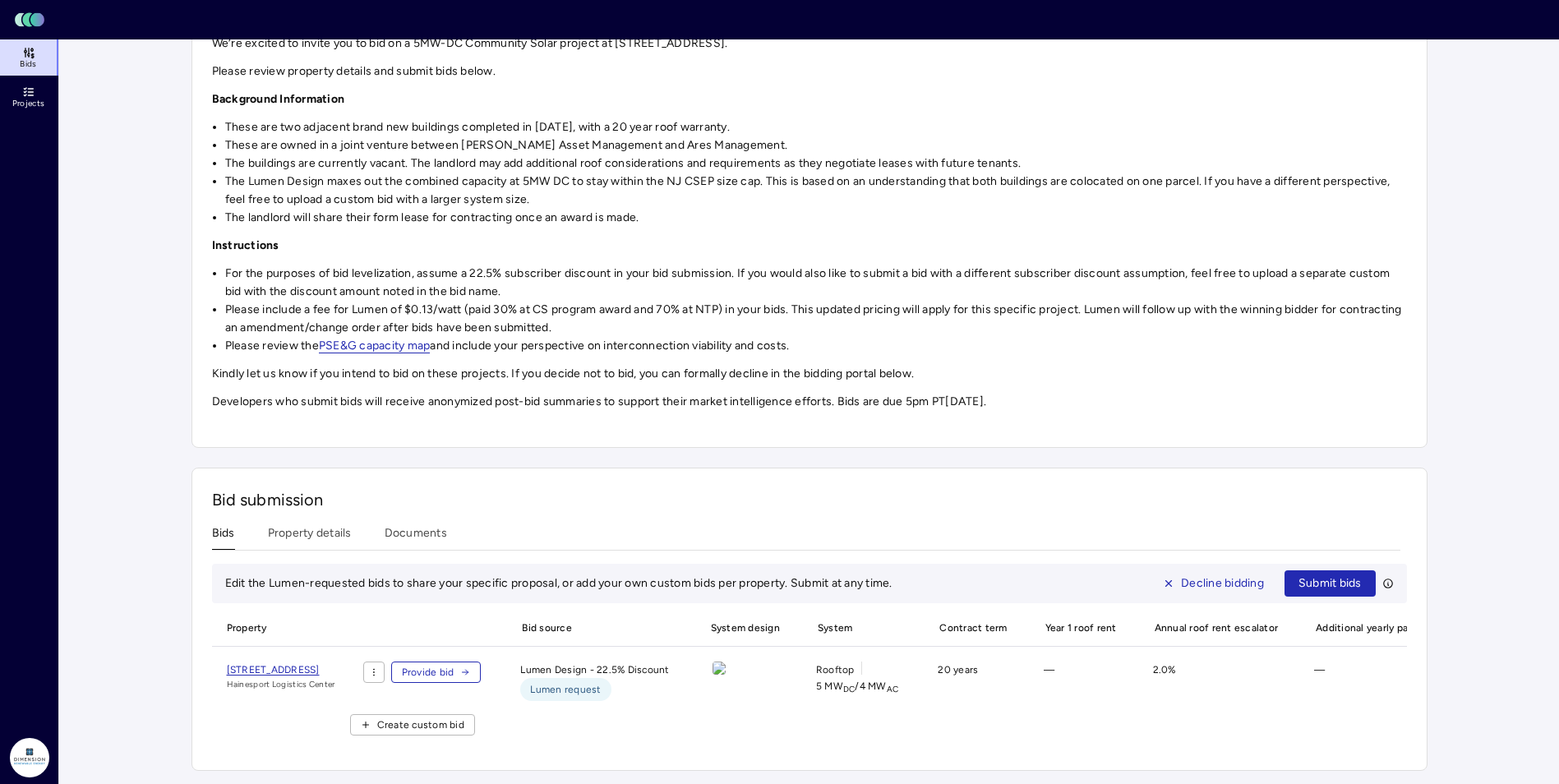
scroll to position [225, 0]
